Goal: Task Accomplishment & Management: Use online tool/utility

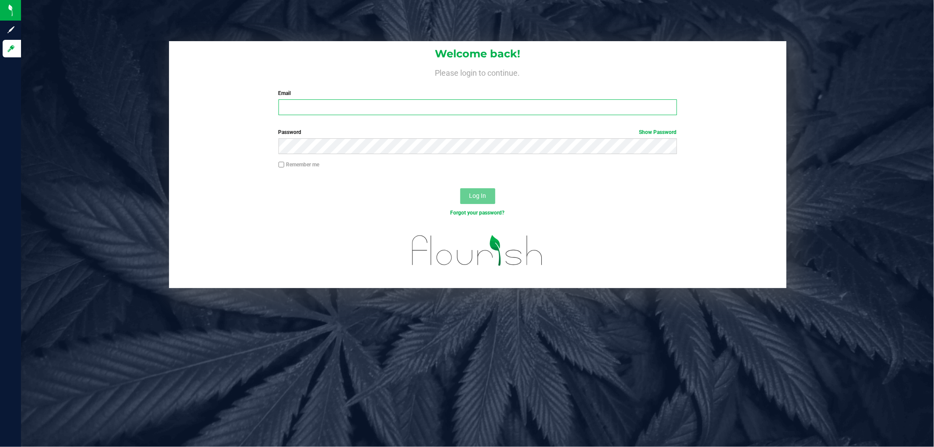
click at [331, 107] on input "Email" at bounding box center [477, 107] width 398 height 16
paste input "[EMAIL_ADDRESS][DOMAIN_NAME]"
type input "[EMAIL_ADDRESS][DOMAIN_NAME]"
click at [460, 188] on button "Log In" at bounding box center [477, 196] width 35 height 16
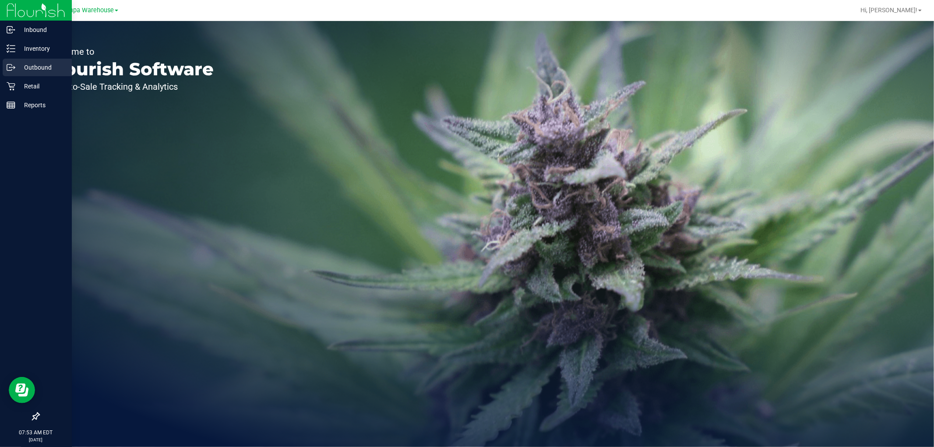
click at [39, 72] on p "Outbound" at bounding box center [41, 67] width 53 height 11
